Goal: Information Seeking & Learning: Find specific fact

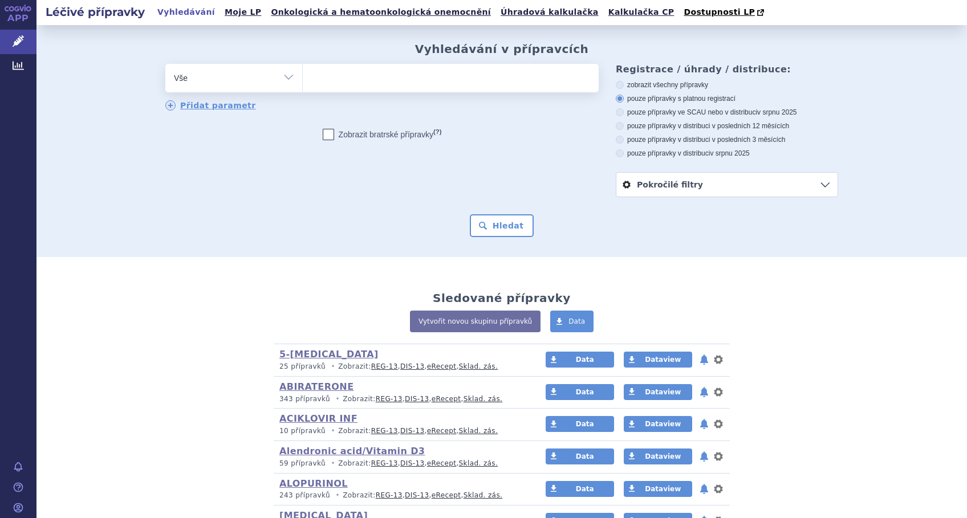
click at [342, 86] on ul at bounding box center [451, 76] width 296 height 24
click at [303, 86] on select at bounding box center [302, 77] width 1 height 29
type input "pe"
type input "peg"
type input "pegf"
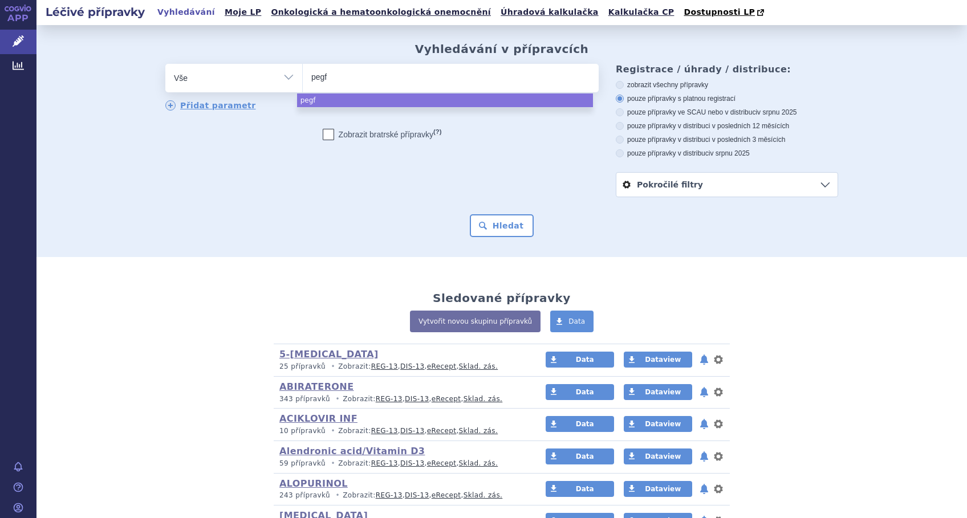
type input "pegfi"
type input "pegfil"
type input "pegfilg"
select select "pegfilg"
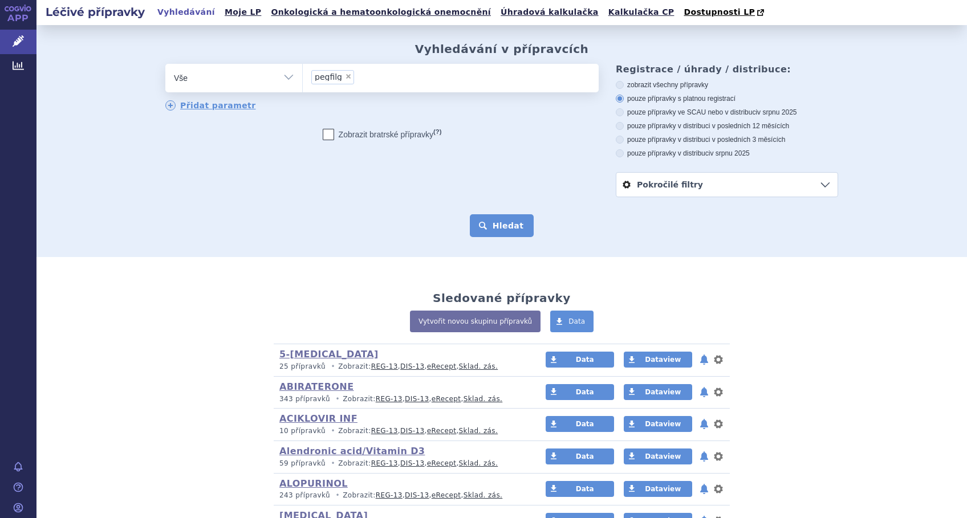
click at [490, 230] on button "Hledat" at bounding box center [502, 225] width 64 height 23
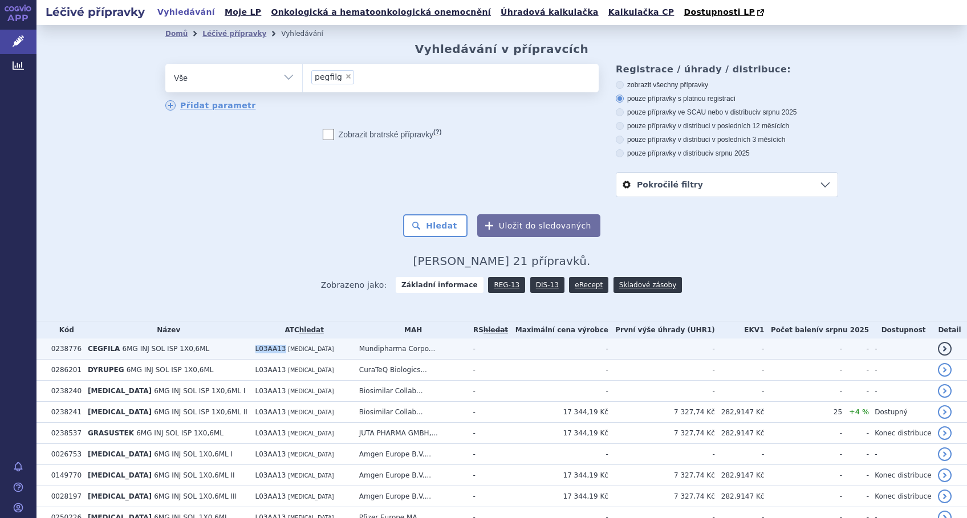
drag, startPoint x: 266, startPoint y: 353, endPoint x: 230, endPoint y: 353, distance: 35.3
click at [230, 353] on tr "0238776 CEGFILA 6MG INJ SOL ISP 1X0,6ML L03AA13 PEGFILGRASTIM Mundipharma Corpo…" at bounding box center [501, 349] width 930 height 21
copy tr "L03AA13"
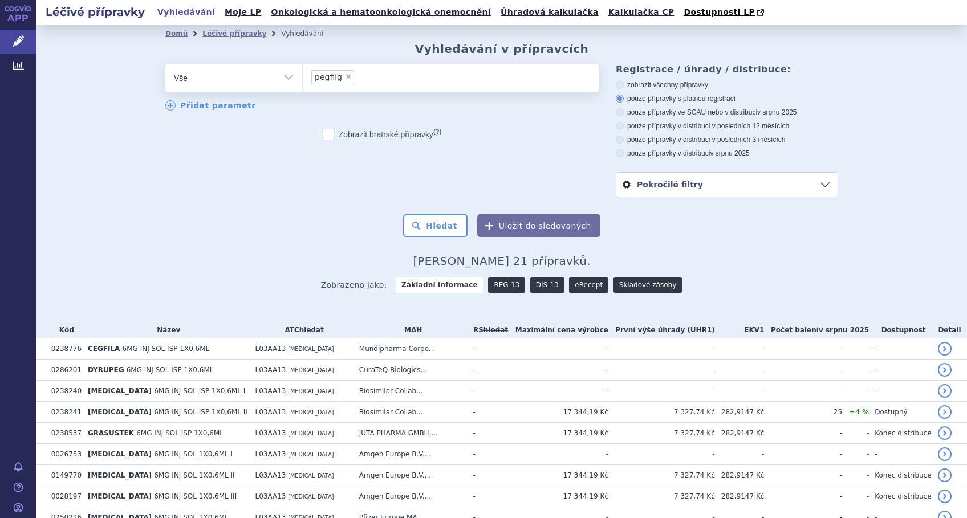
click at [345, 77] on span "×" at bounding box center [348, 76] width 7 height 7
click at [303, 77] on select "pegfilg" at bounding box center [302, 77] width 1 height 29
select select
click at [282, 78] on select "Vše Přípravek/SUKL kód MAH VPOIS ATC/Aktivní látka Léková forma Síla" at bounding box center [233, 77] width 137 height 26
select select "filter-atc-group"
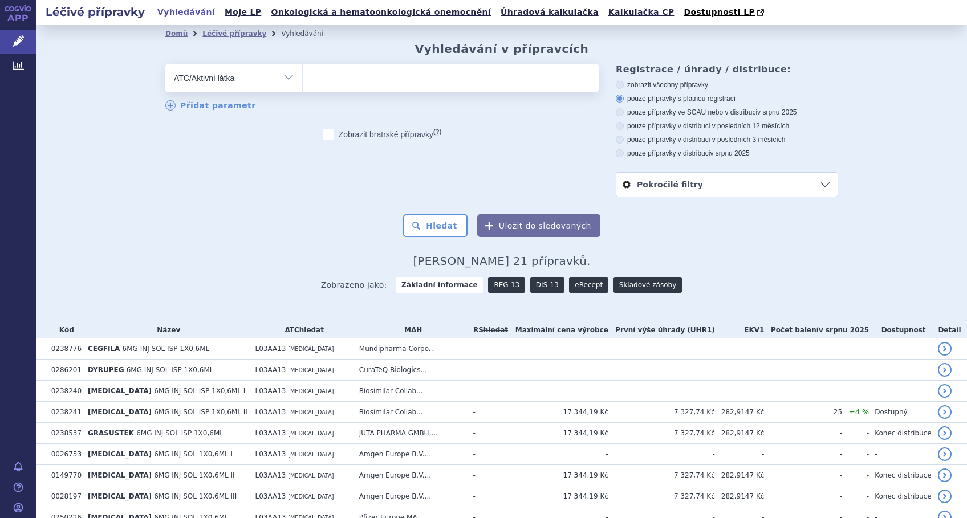
click at [165, 64] on select "Vše Přípravek/SUKL kód MAH VPOIS ATC/Aktivní látka Léková forma Síla" at bounding box center [233, 77] width 137 height 26
click at [354, 85] on ul at bounding box center [451, 76] width 296 height 24
click at [303, 85] on select at bounding box center [302, 77] width 1 height 29
paste input "L03AA13"
type input "L03AA13"
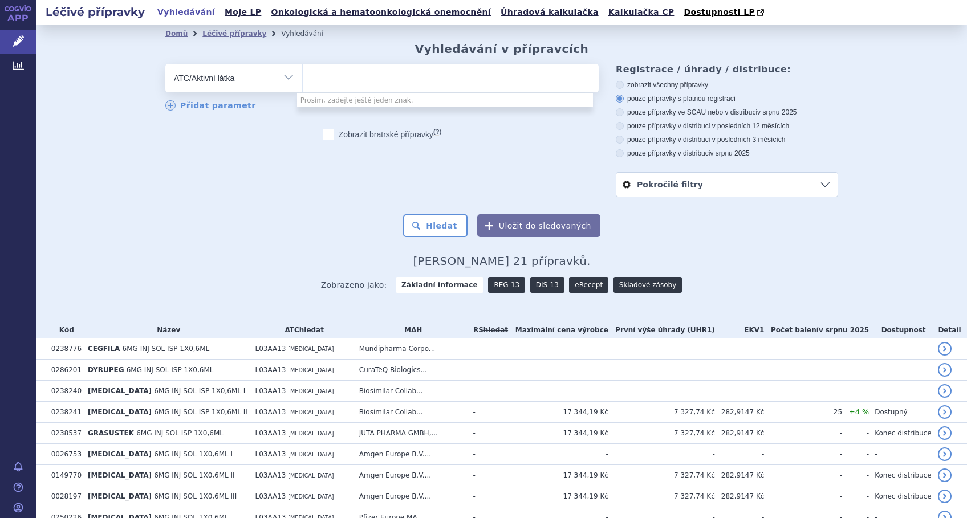
select select "L03AA13"
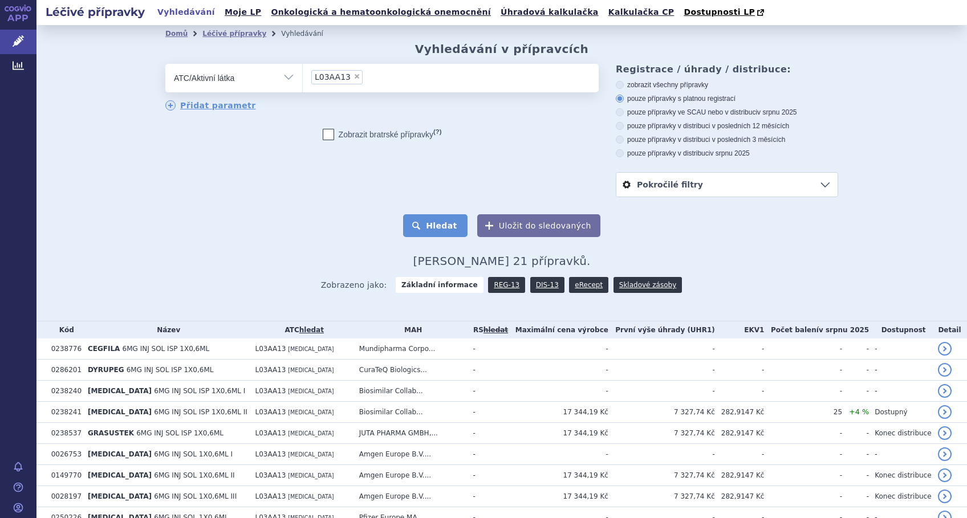
click at [425, 225] on button "Hledat" at bounding box center [435, 225] width 64 height 23
click at [435, 227] on button "Hledat" at bounding box center [435, 225] width 64 height 23
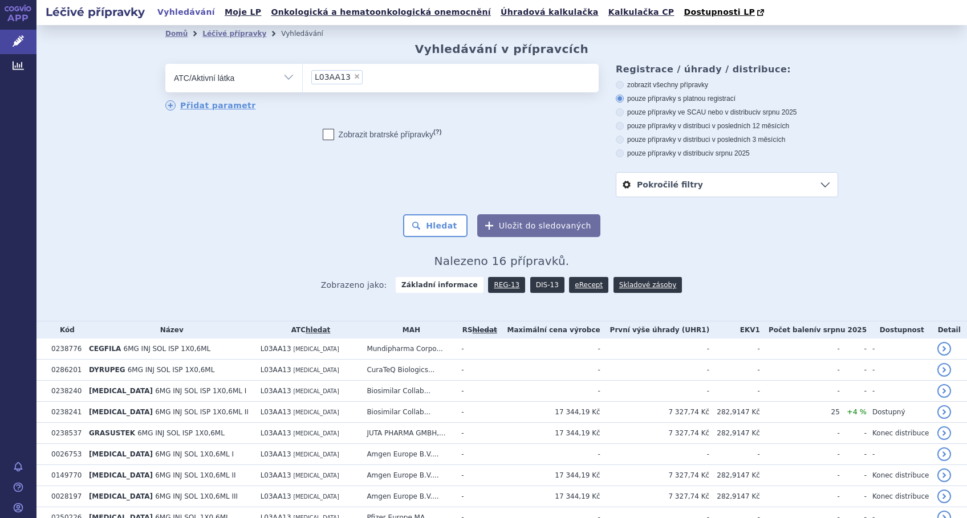
click at [533, 286] on link "DIS-13" at bounding box center [547, 285] width 34 height 16
